Goal: Task Accomplishment & Management: Complete application form

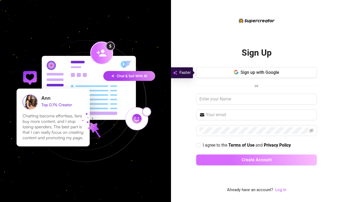
click at [247, 162] on button "Create Account" at bounding box center [256, 159] width 121 height 11
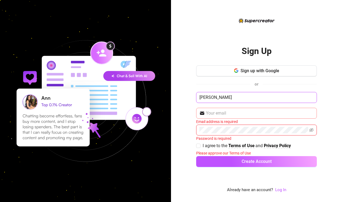
type input "[PERSON_NAME]"
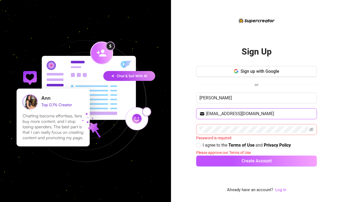
type input "[EMAIL_ADDRESS][DOMAIN_NAME]"
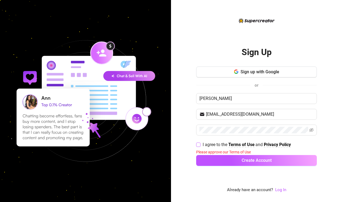
click at [198, 144] on input "I agree to the Terms of Use and Privacy Policy" at bounding box center [198, 144] width 4 height 4
checkbox input "true"
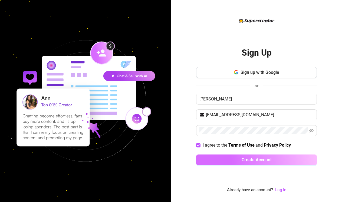
click at [230, 157] on button "Create Account" at bounding box center [256, 159] width 121 height 11
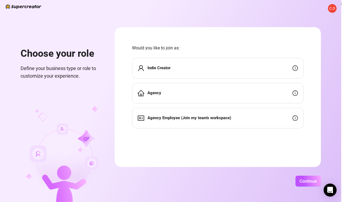
click at [186, 73] on div "Indie Creator" at bounding box center [218, 68] width 172 height 21
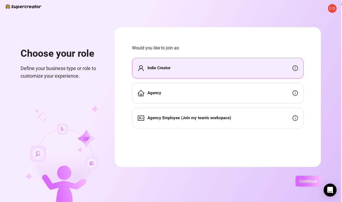
click at [317, 183] on span "Continue" at bounding box center [308, 180] width 17 height 5
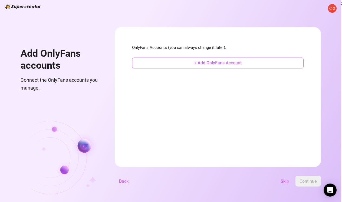
click at [222, 66] on button "+ Add OnlyFans Account" at bounding box center [218, 62] width 172 height 11
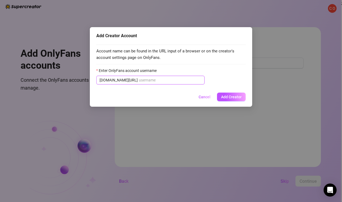
type input "[EMAIL_ADDRESS][DOMAIN_NAME]"
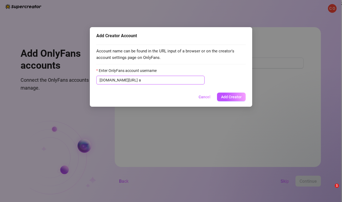
type input "a"
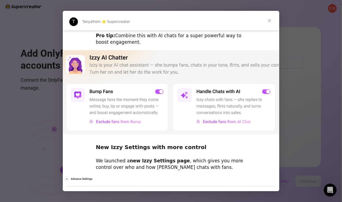
scroll to position [171, 0]
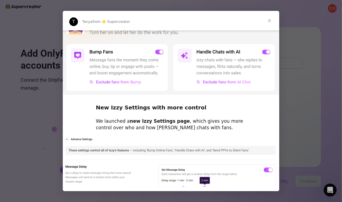
click at [270, 18] on span "Close" at bounding box center [270, 21] width 20 height 20
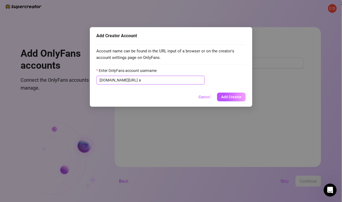
click at [163, 81] on input "a" at bounding box center [170, 80] width 63 height 6
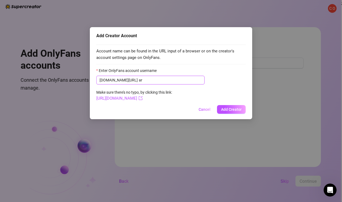
type input "a"
type input "[DOMAIN_NAME]"
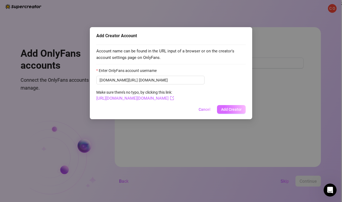
click at [230, 108] on span "Add Creator" at bounding box center [231, 109] width 21 height 4
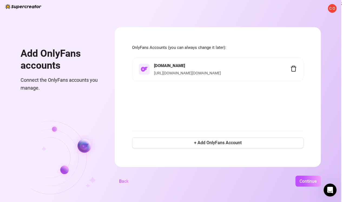
scroll to position [0, 8]
click at [317, 182] on span "Continue" at bounding box center [308, 180] width 17 height 5
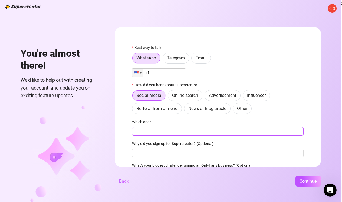
scroll to position [0, 0]
click at [248, 107] on span "Other" at bounding box center [242, 108] width 10 height 5
click at [235, 110] on input "Other" at bounding box center [235, 110] width 0 height 0
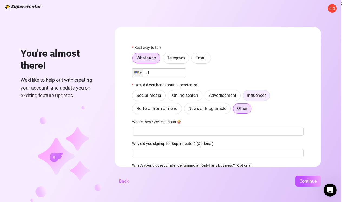
click at [262, 94] on span "Influencer" at bounding box center [256, 95] width 19 height 5
click at [245, 97] on input "Influencer" at bounding box center [245, 97] width 0 height 0
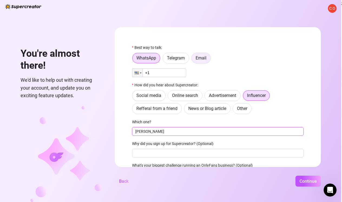
type input "[PERSON_NAME]"
click at [208, 57] on label "Email" at bounding box center [202, 58] width 20 height 11
click at [193, 59] on input "Email" at bounding box center [193, 59] width 0 height 0
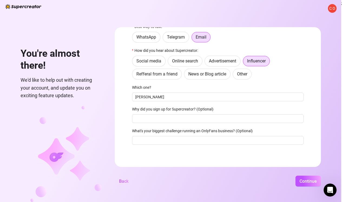
scroll to position [21, 0]
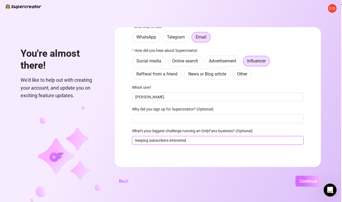
type input "keeping subscribers interested"
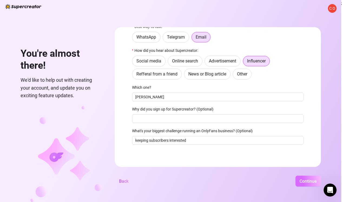
click at [314, 180] on span "Continue" at bounding box center [308, 180] width 17 height 5
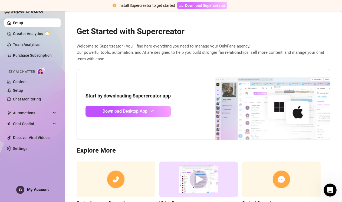
click at [188, 7] on span "Download Supercreator" at bounding box center [205, 5] width 40 height 6
